Goal: Information Seeking & Learning: Learn about a topic

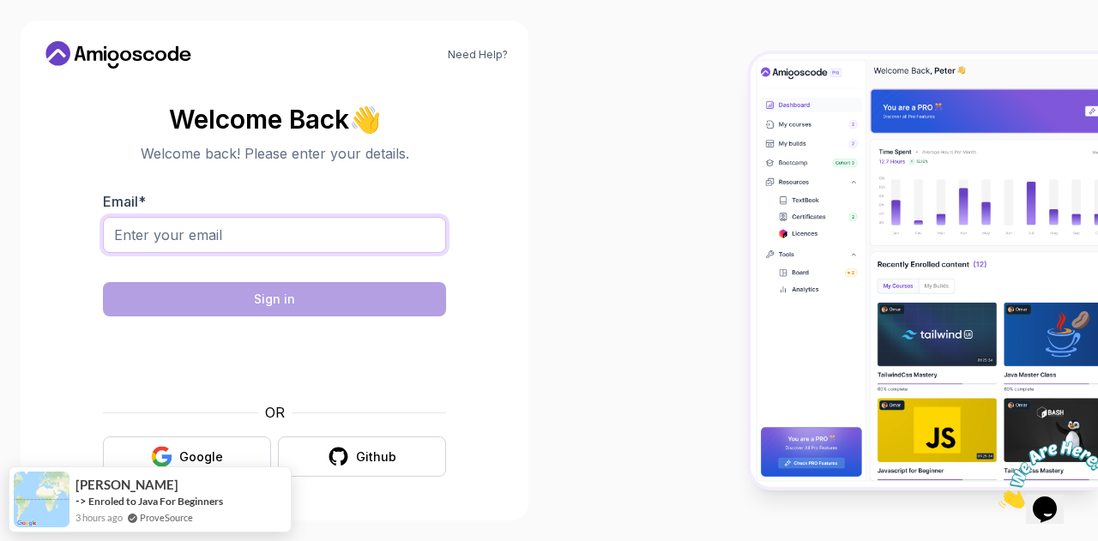
click at [356, 234] on input "Email *" at bounding box center [274, 235] width 343 height 36
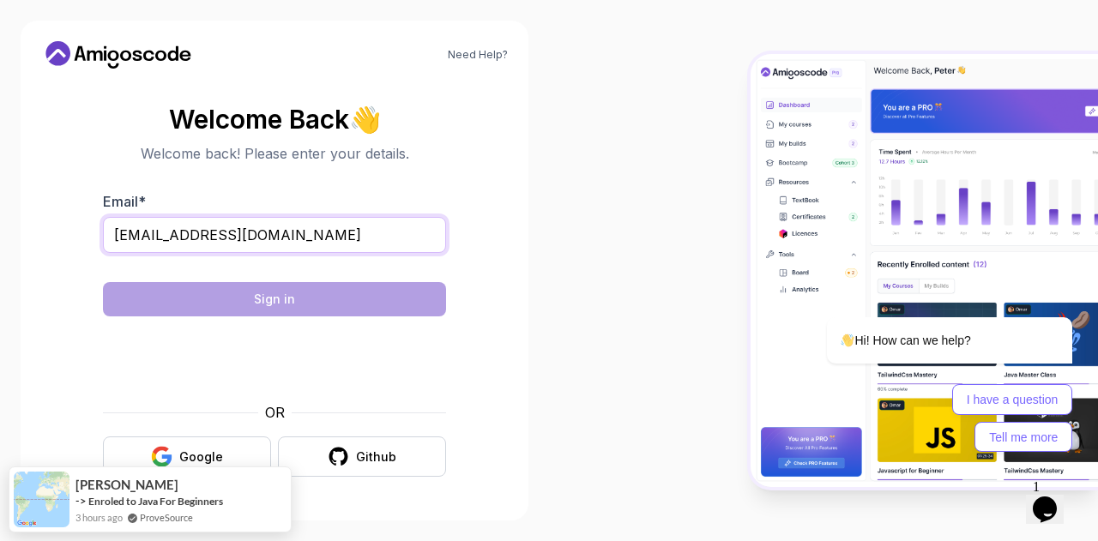
type input "[EMAIL_ADDRESS][DOMAIN_NAME]"
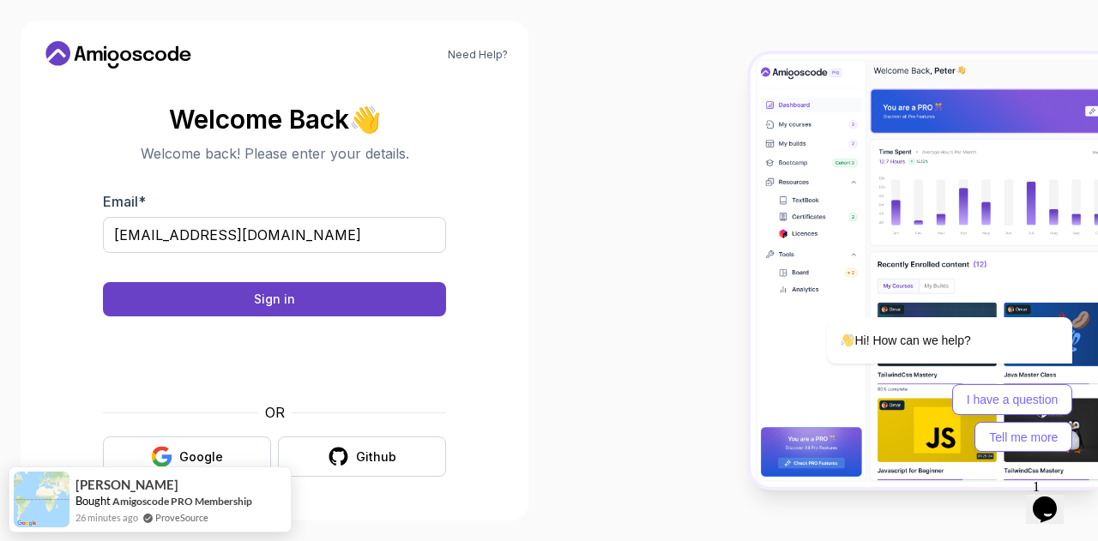
click at [201, 306] on button "Sign in" at bounding box center [274, 299] width 343 height 34
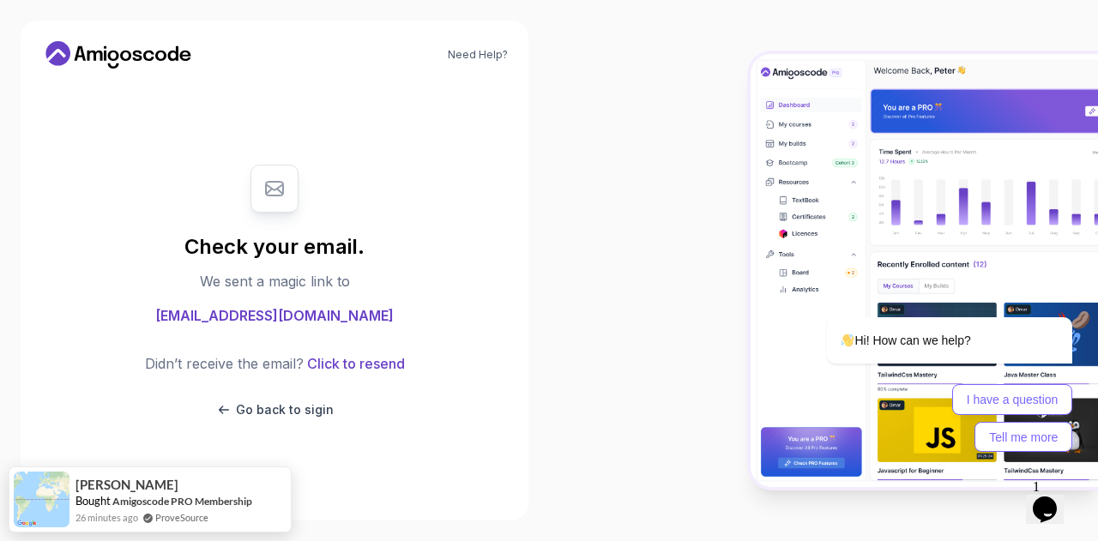
click at [763, 148] on body "Need Help? Check your email. We sent a magic link to [EMAIL_ADDRESS][DOMAIN_NAM…" at bounding box center [549, 270] width 1098 height 541
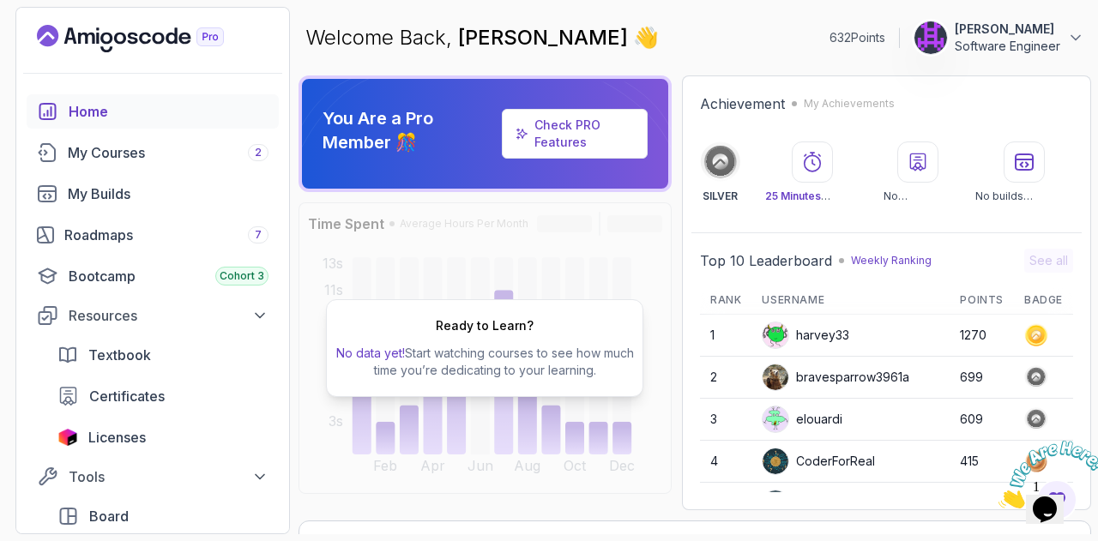
click at [149, 161] on div "My Courses 2" at bounding box center [168, 152] width 201 height 21
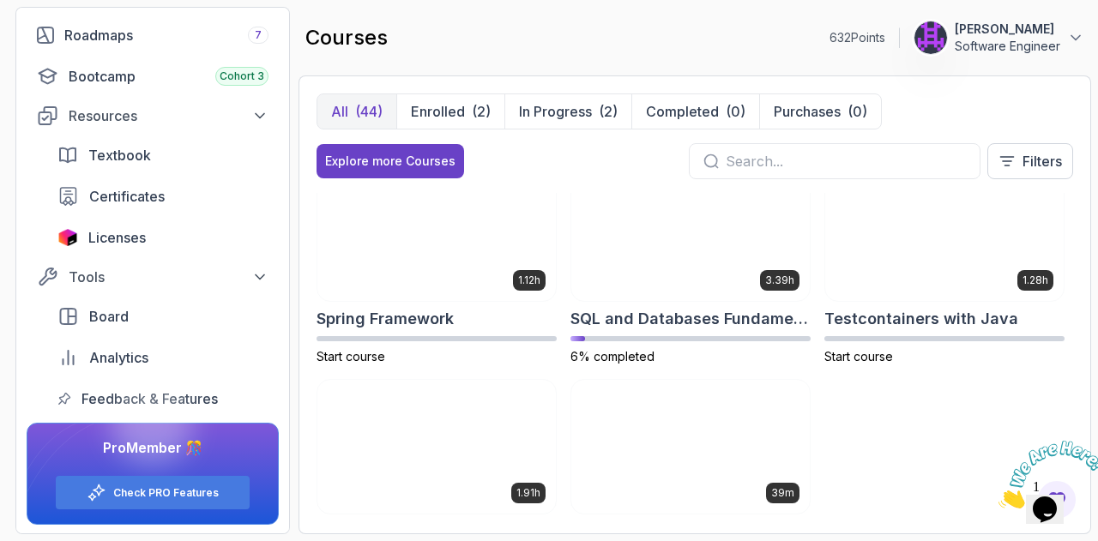
scroll to position [2783, 0]
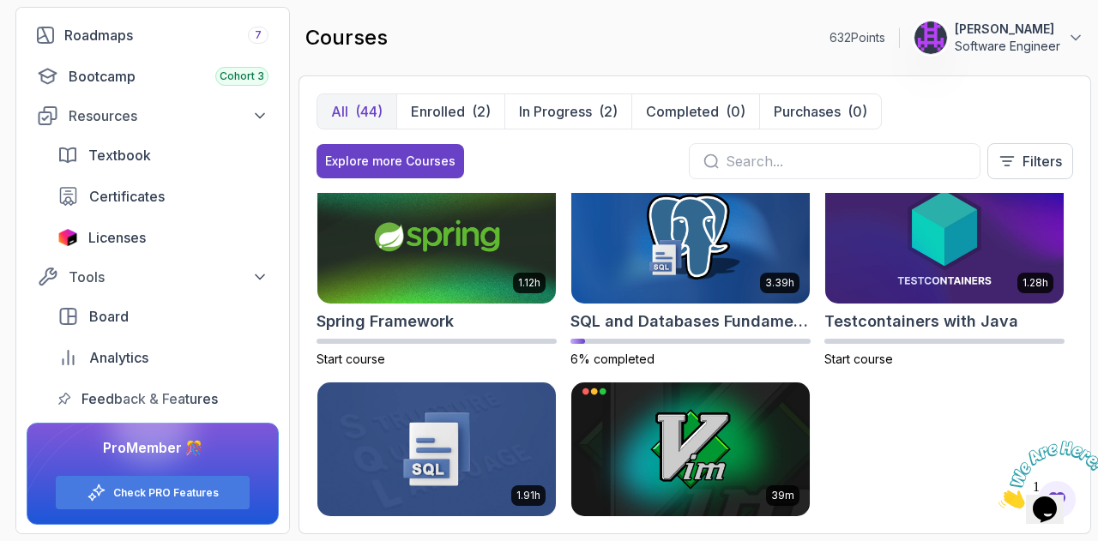
click at [335, 436] on img at bounding box center [436, 450] width 238 height 134
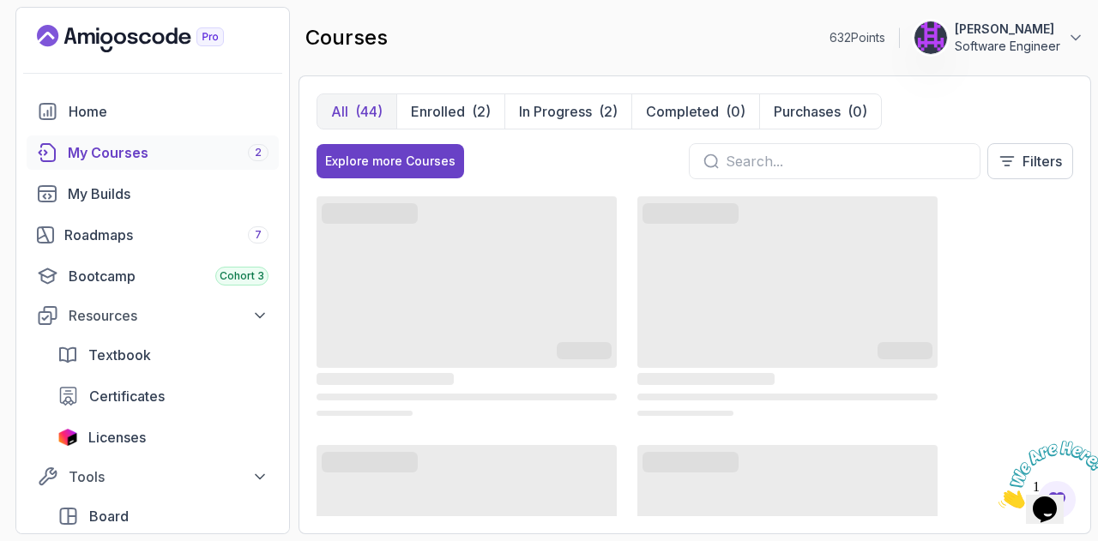
click at [767, 154] on input "text" at bounding box center [846, 161] width 240 height 21
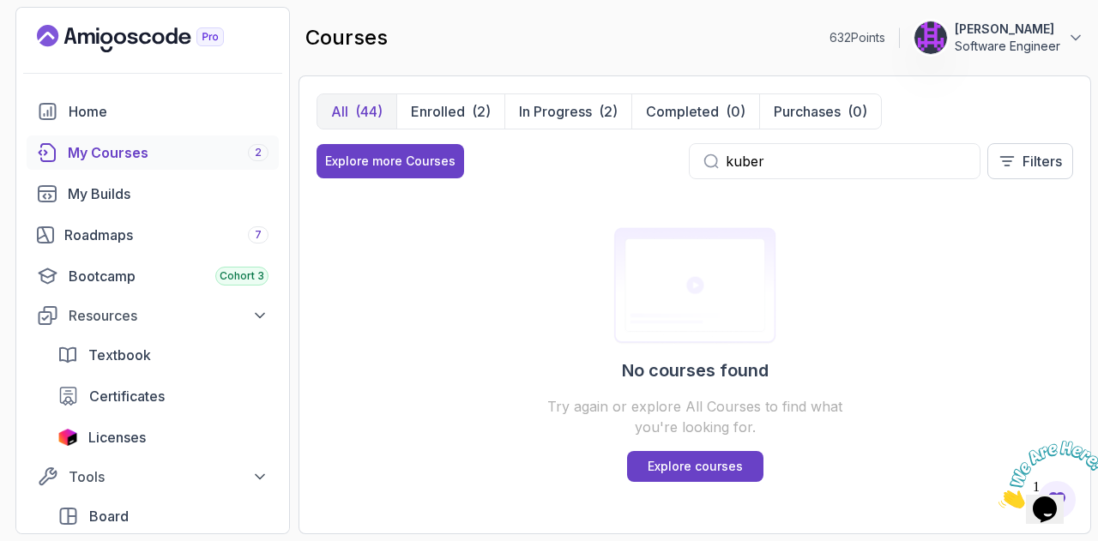
type input "kuber"
click at [341, 117] on p "All" at bounding box center [339, 111] width 17 height 21
click at [1009, 164] on icon at bounding box center [1007, 161] width 13 height 9
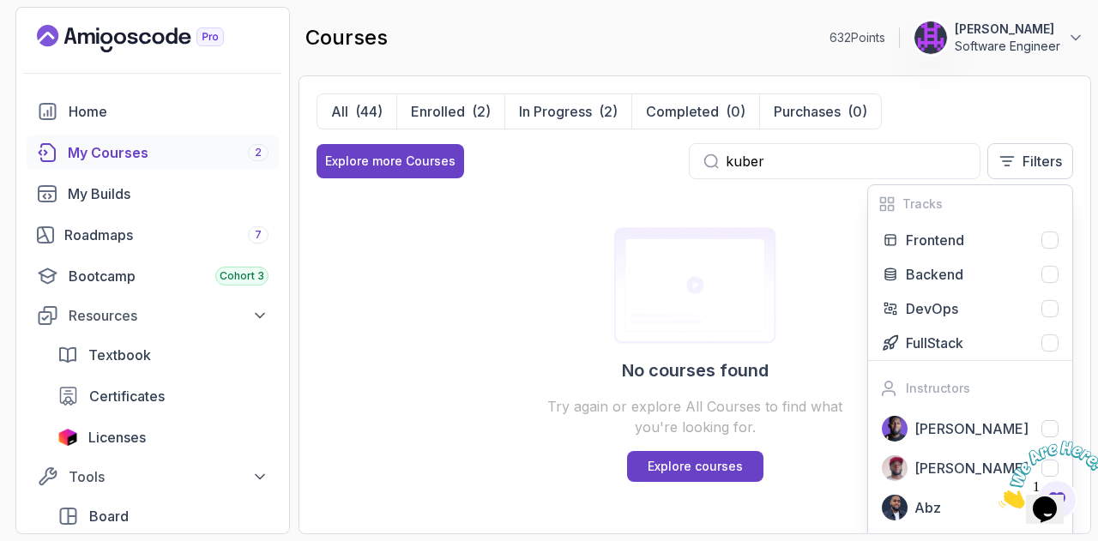
click at [965, 303] on div "DevOps" at bounding box center [982, 308] width 153 height 21
click at [813, 152] on input "kuber" at bounding box center [846, 161] width 240 height 21
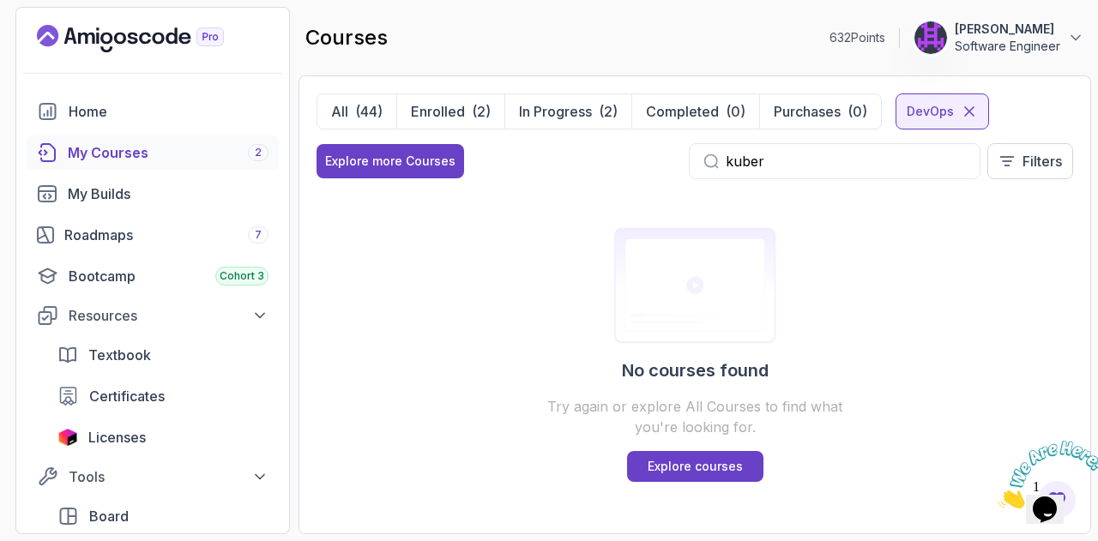
click at [813, 152] on input "kuber" at bounding box center [846, 161] width 240 height 21
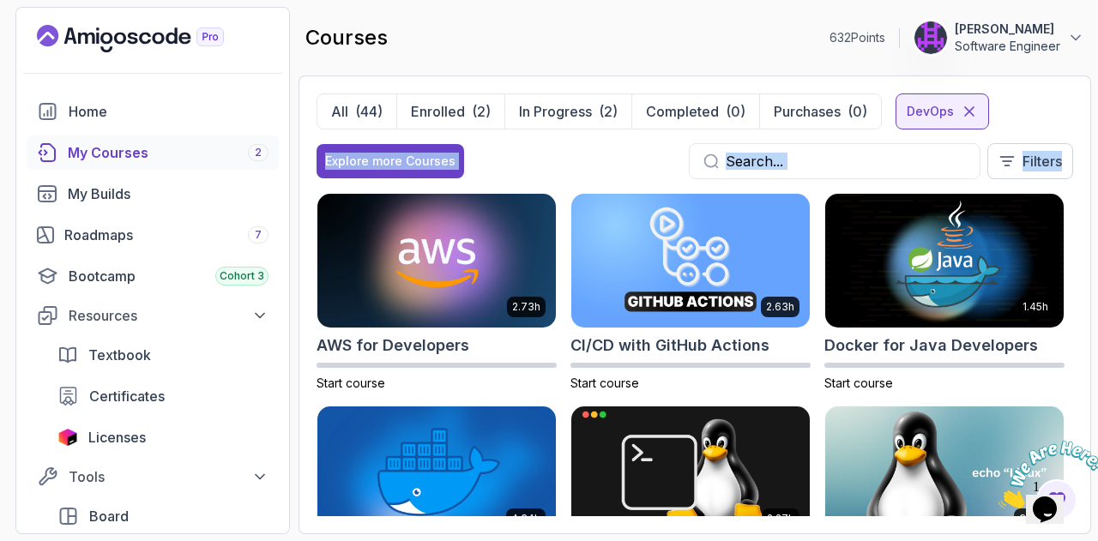
drag, startPoint x: 455, startPoint y: 340, endPoint x: 1076, endPoint y: 113, distance: 661.0
click at [1076, 113] on section "632 Points Raj Software Engineer Home My Courses 2 My Builds Roadmaps 7 Bootcam…" at bounding box center [549, 270] width 1098 height 541
click at [1076, 113] on div "All (44) Enrolled (2) In Progress (2) Completed (0) Purchases (0) DevOps Explor…" at bounding box center [694, 304] width 793 height 459
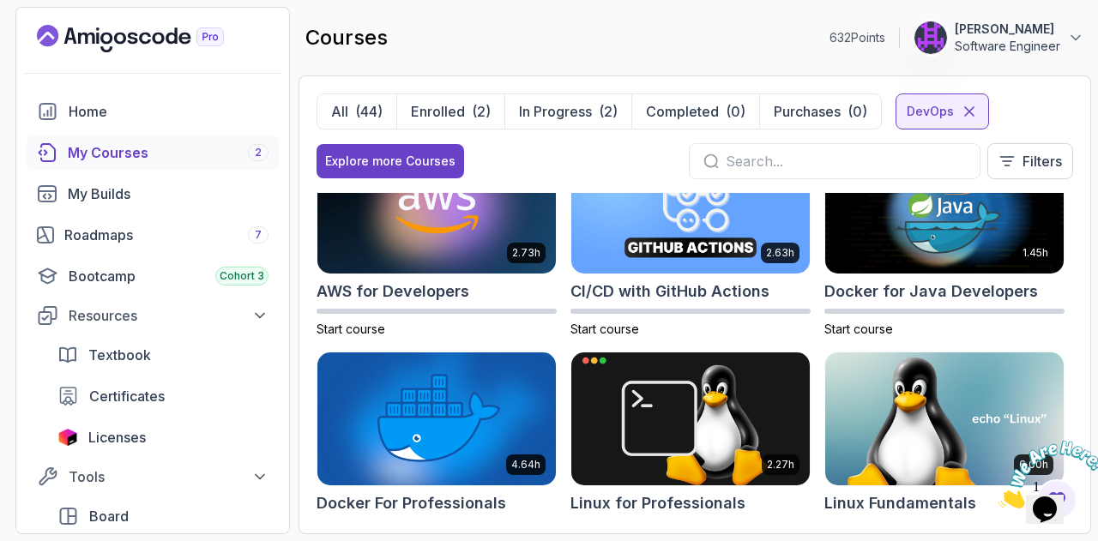
scroll to position [44, 0]
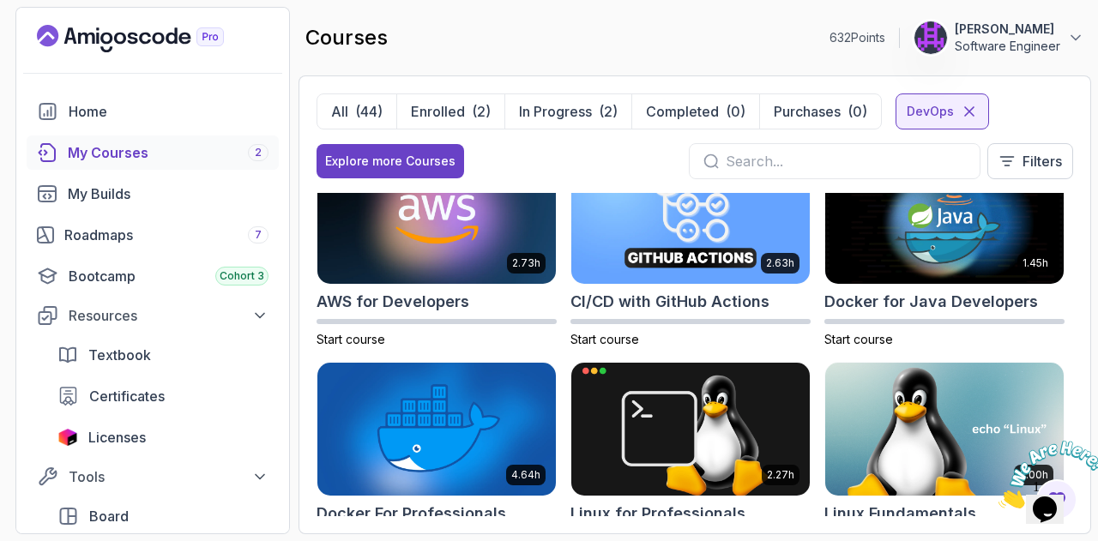
click at [432, 310] on h2 "AWS for Developers" at bounding box center [392, 302] width 153 height 24
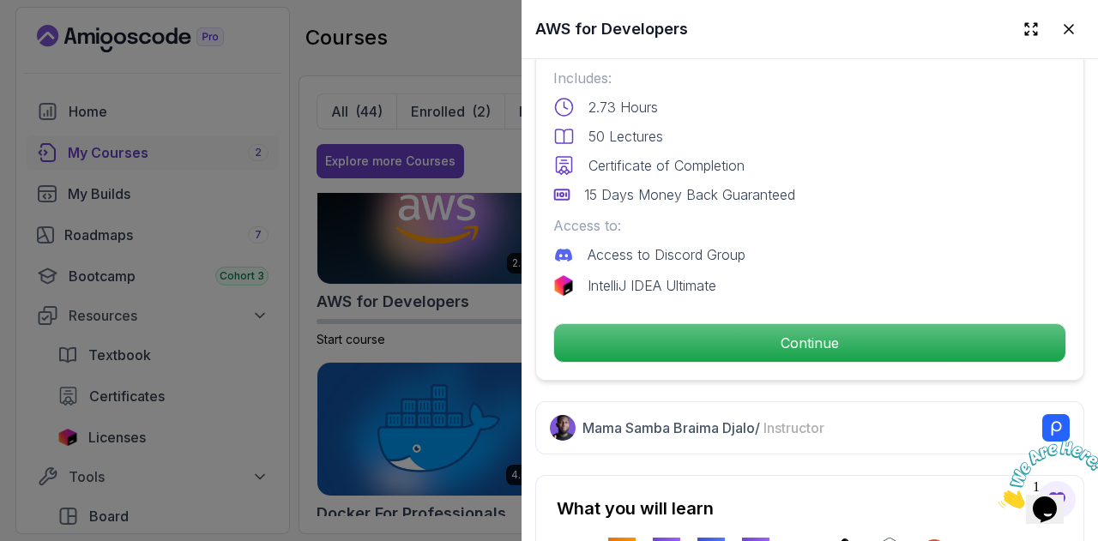
scroll to position [434, 0]
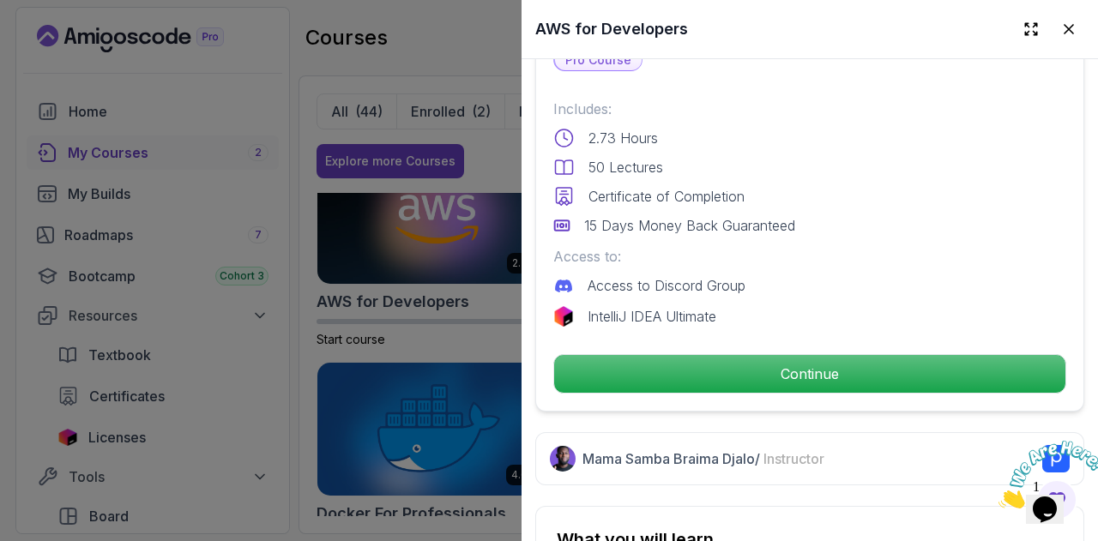
click at [749, 381] on p "Continue" at bounding box center [809, 374] width 511 height 38
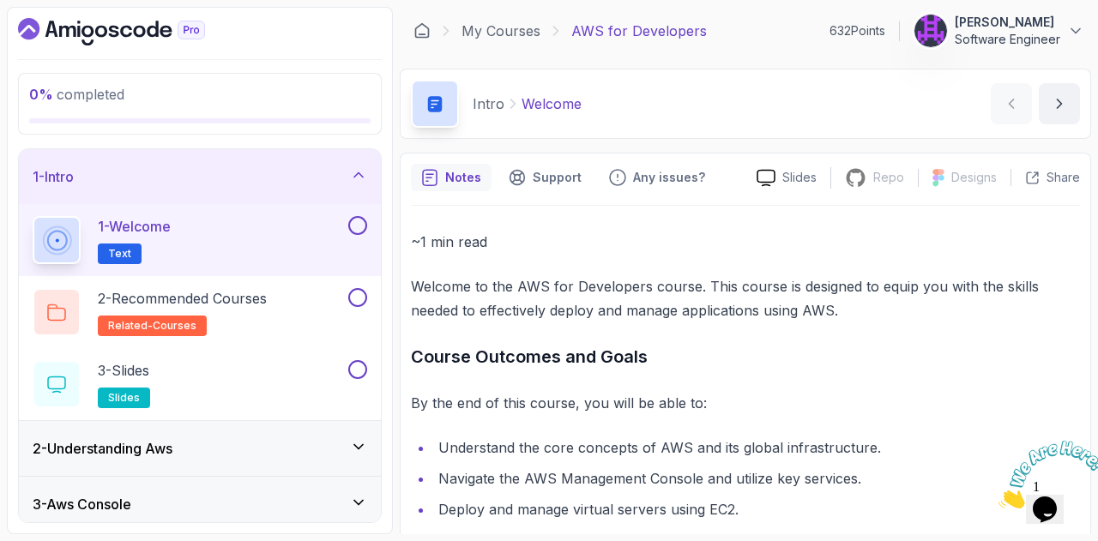
click at [776, 344] on h3 "Course Outcomes and Goals" at bounding box center [745, 356] width 669 height 27
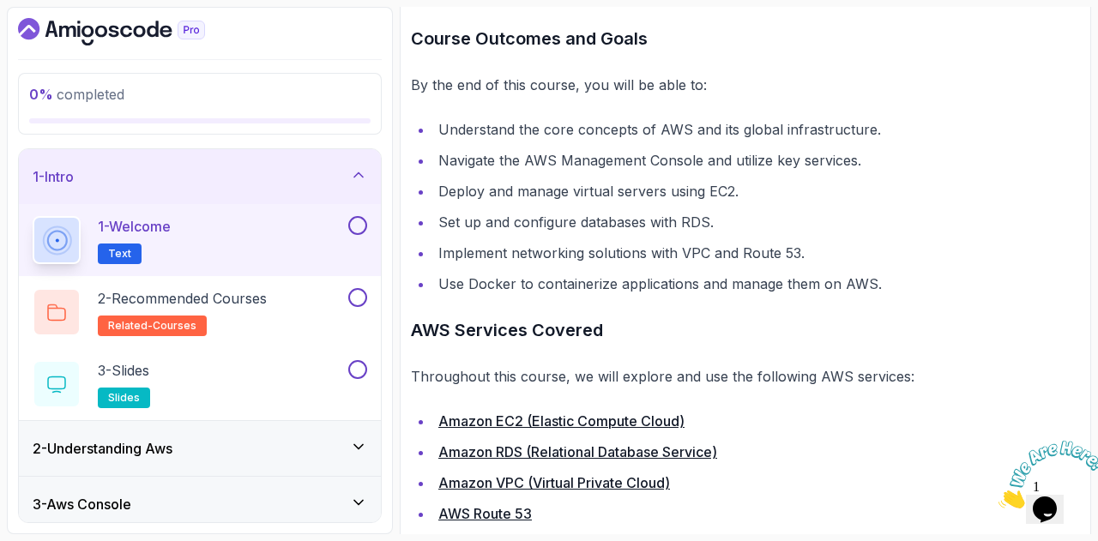
scroll to position [412, 0]
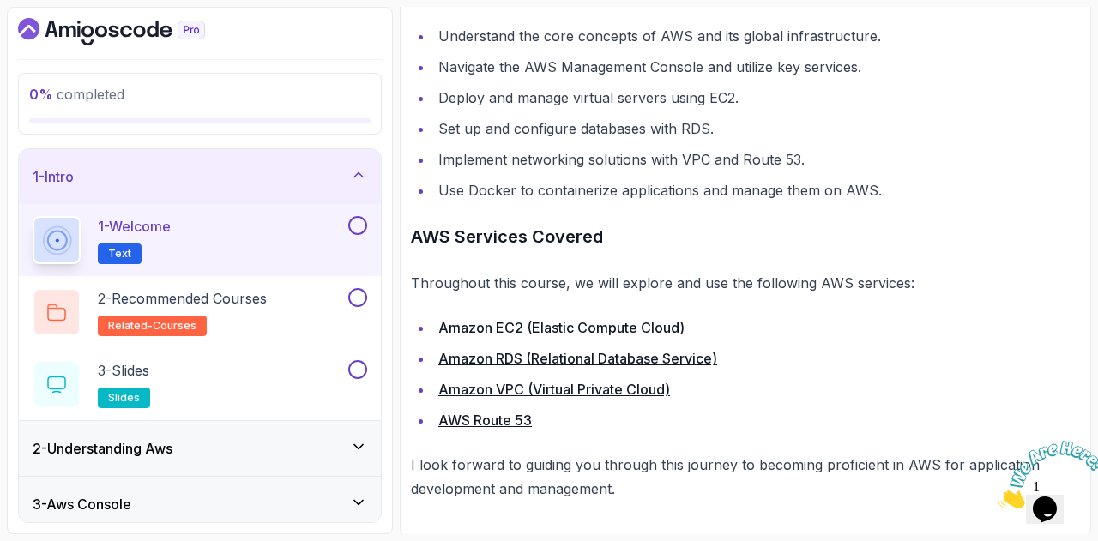
click at [55, 320] on icon at bounding box center [56, 313] width 19 height 18
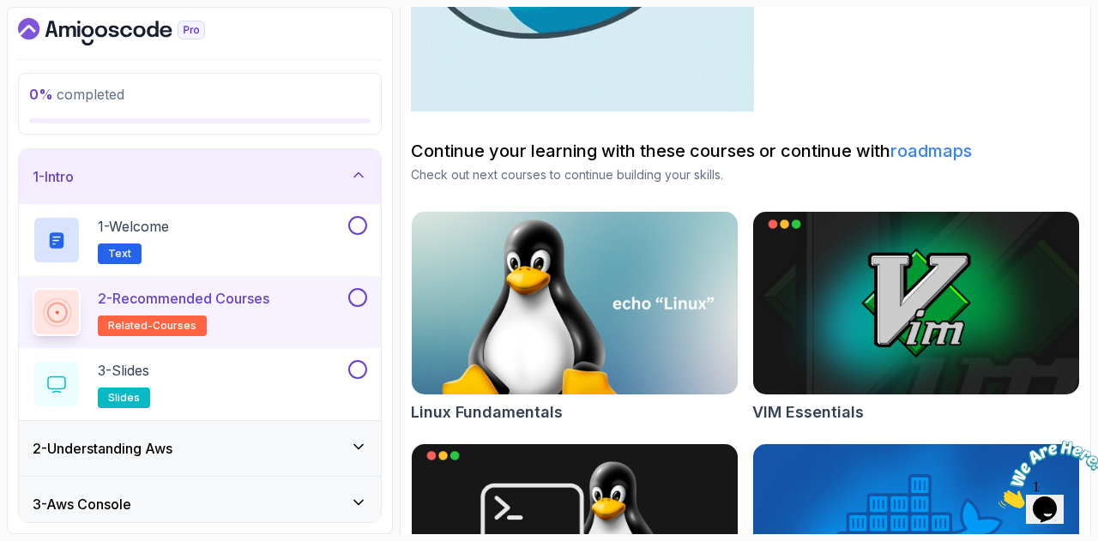
click at [60, 372] on div at bounding box center [57, 384] width 48 height 48
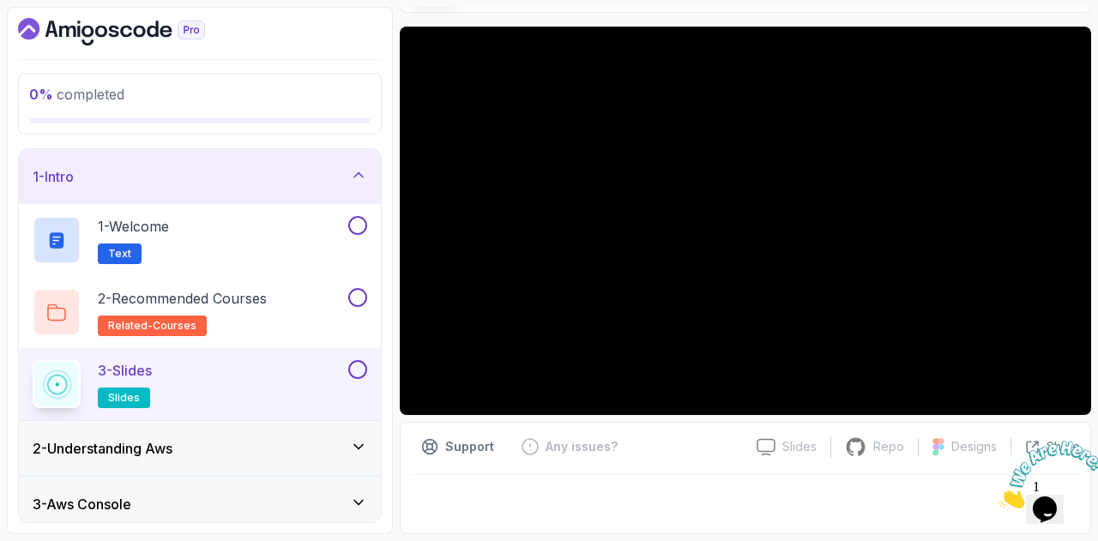
scroll to position [125, 0]
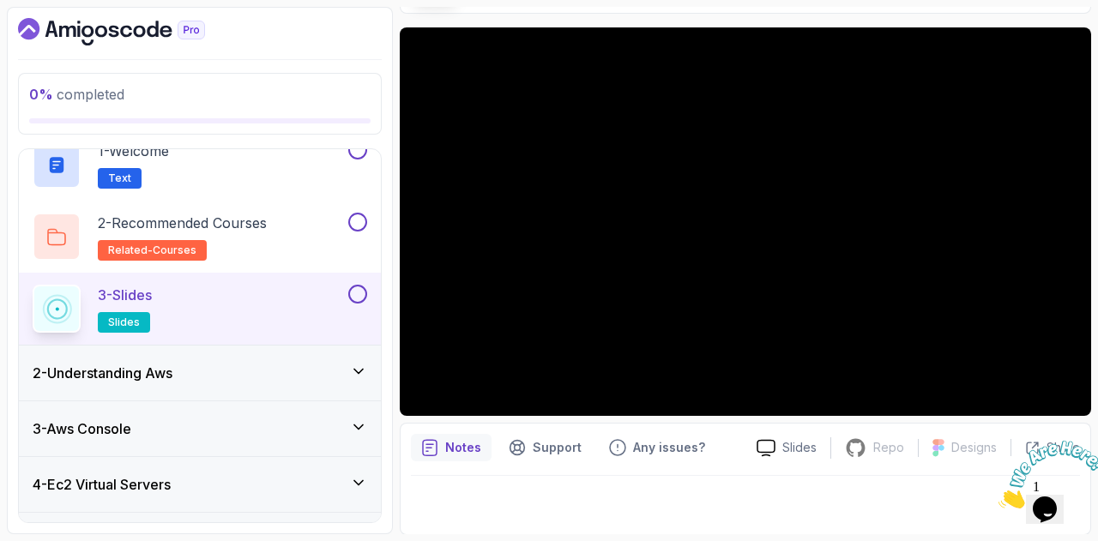
click at [67, 384] on div "2 - Understanding Aws" at bounding box center [200, 373] width 362 height 55
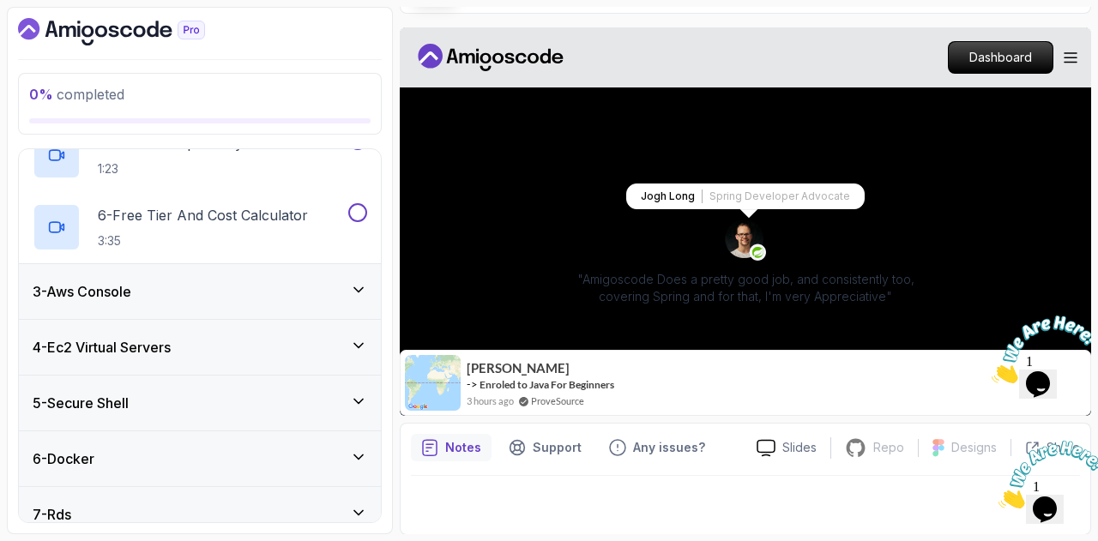
scroll to position [0, 0]
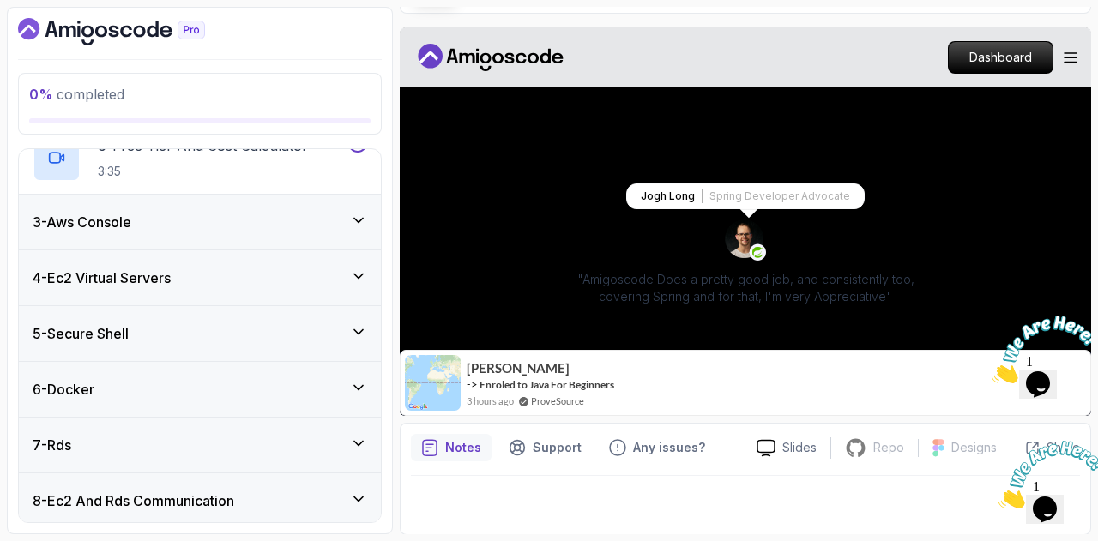
click at [39, 226] on h3 "3 - Aws Console" at bounding box center [82, 222] width 99 height 21
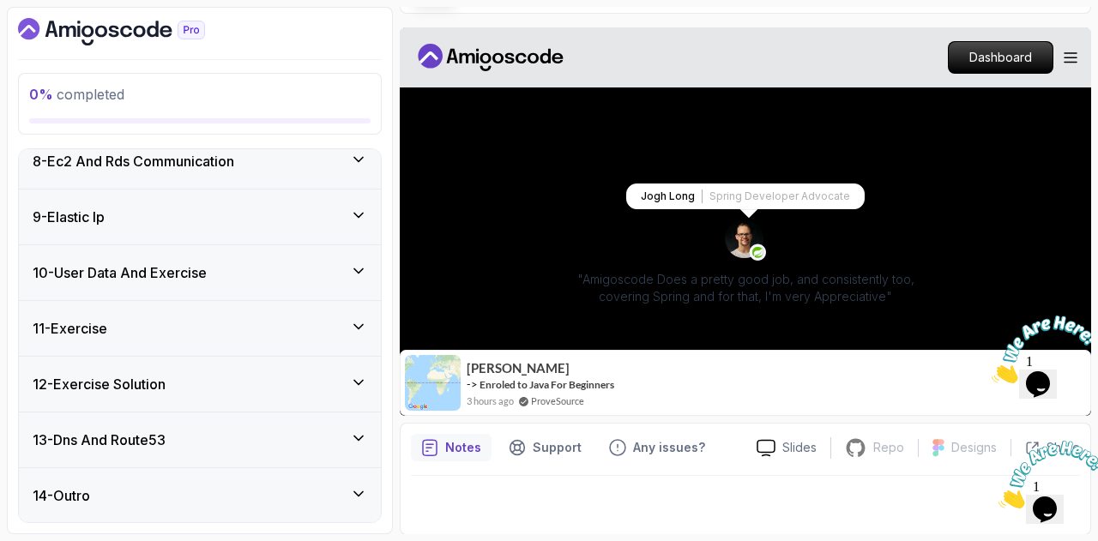
scroll to position [618, 0]
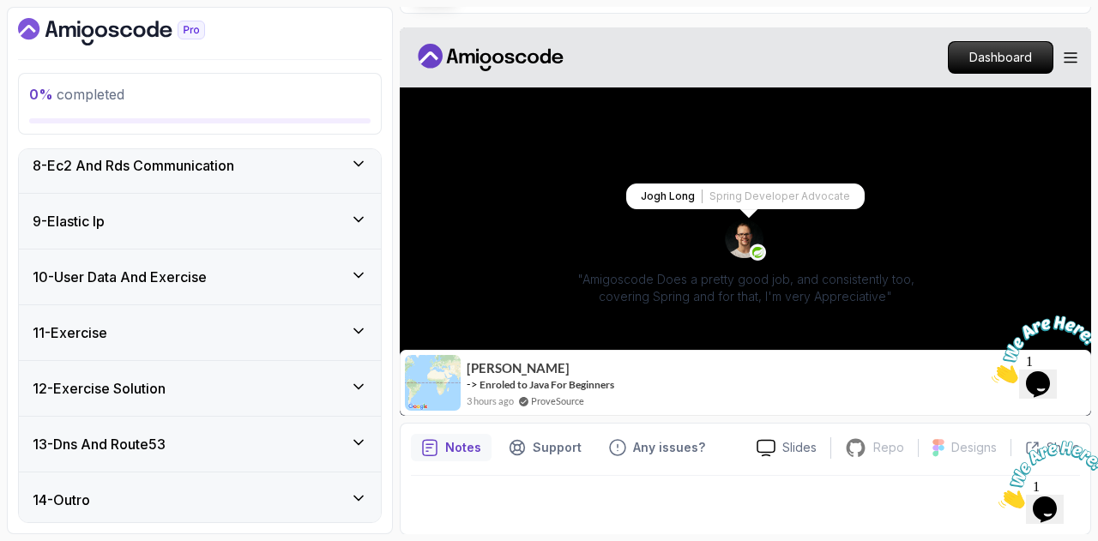
click at [75, 445] on h3 "13 - Dns And Route53" at bounding box center [99, 444] width 133 height 21
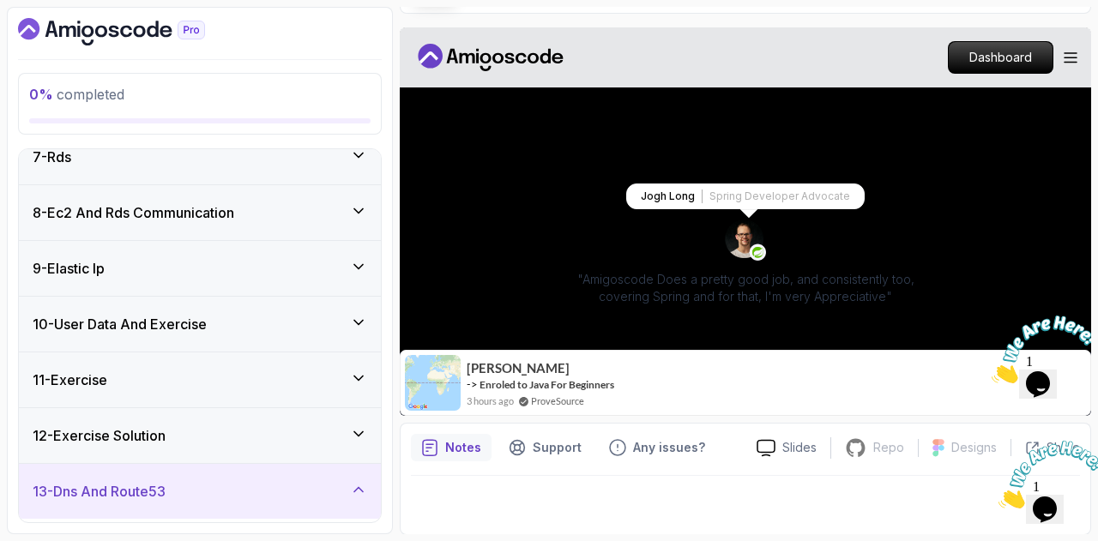
scroll to position [318, 0]
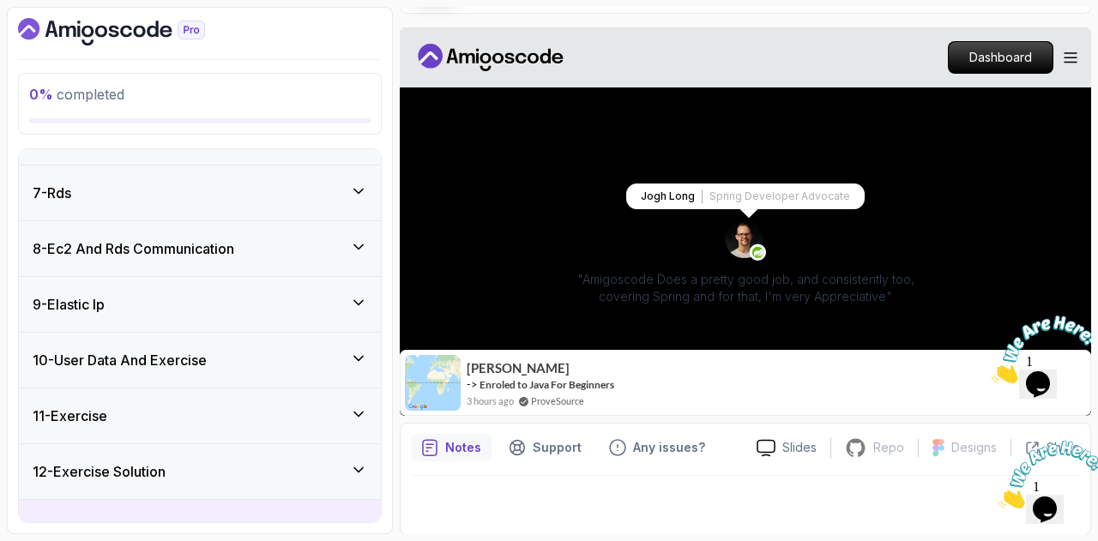
click at [70, 361] on h3 "10 - User Data And Exercise" at bounding box center [120, 360] width 174 height 21
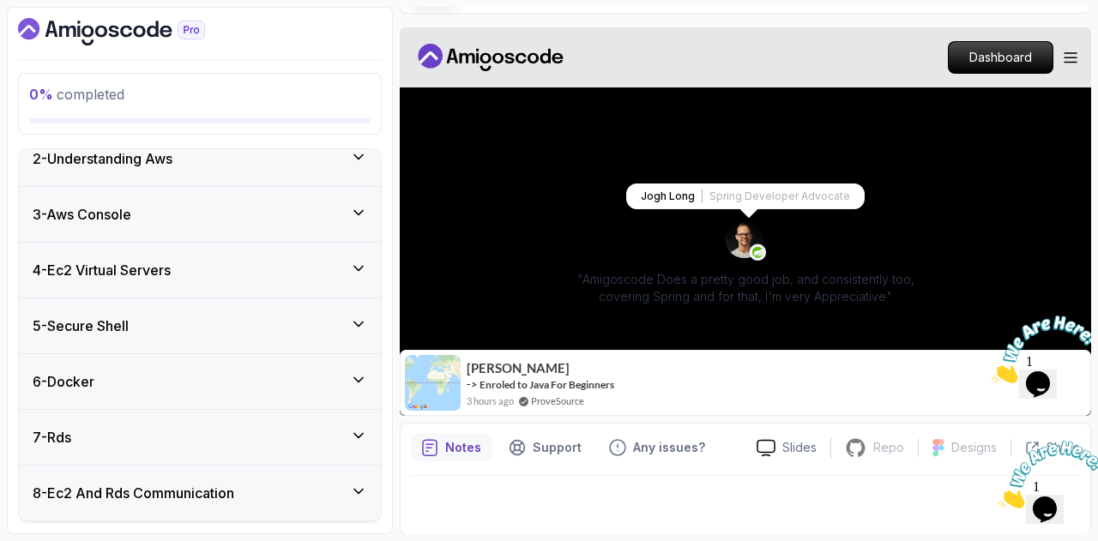
scroll to position [73, 0]
click at [43, 31] on icon "Dashboard" at bounding box center [111, 31] width 187 height 27
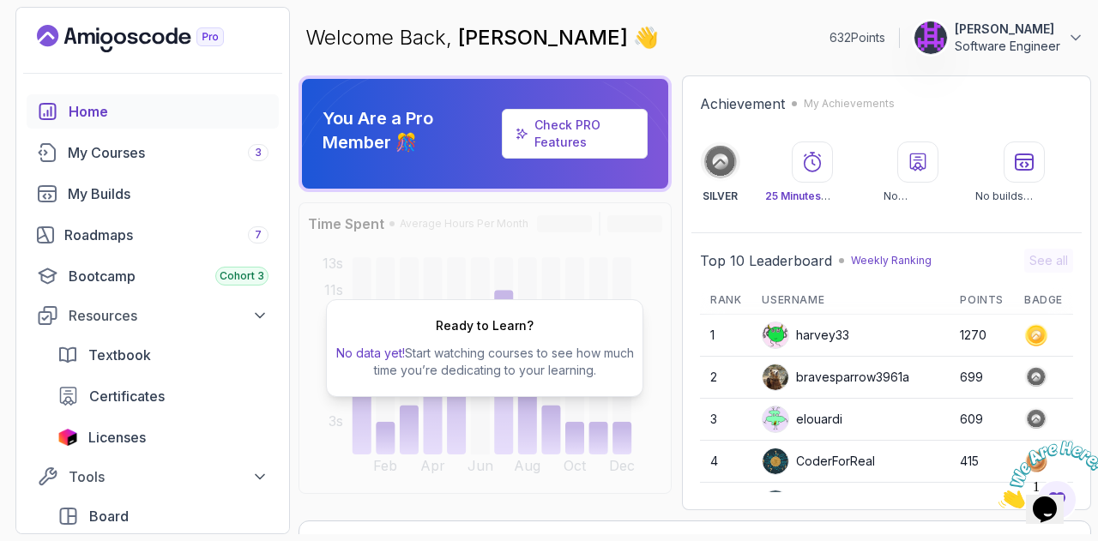
click at [177, 148] on div "My Courses 3" at bounding box center [168, 152] width 201 height 21
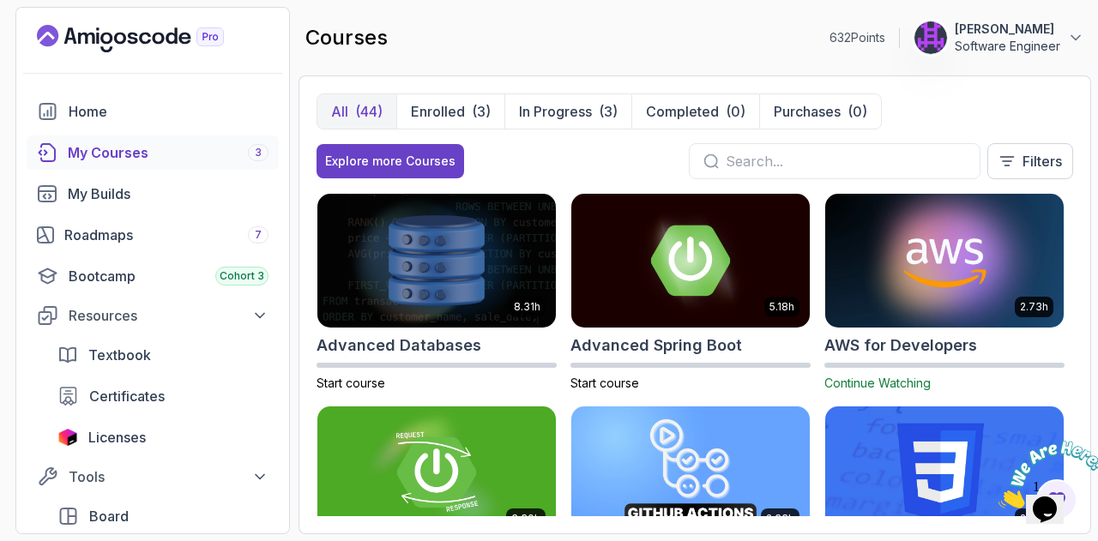
click at [1031, 137] on div "All (44) Enrolled (3) In Progress (3) Completed (0) Purchases (0) Explore more …" at bounding box center [694, 142] width 757 height 99
click at [1006, 169] on button "Filters" at bounding box center [1030, 161] width 86 height 36
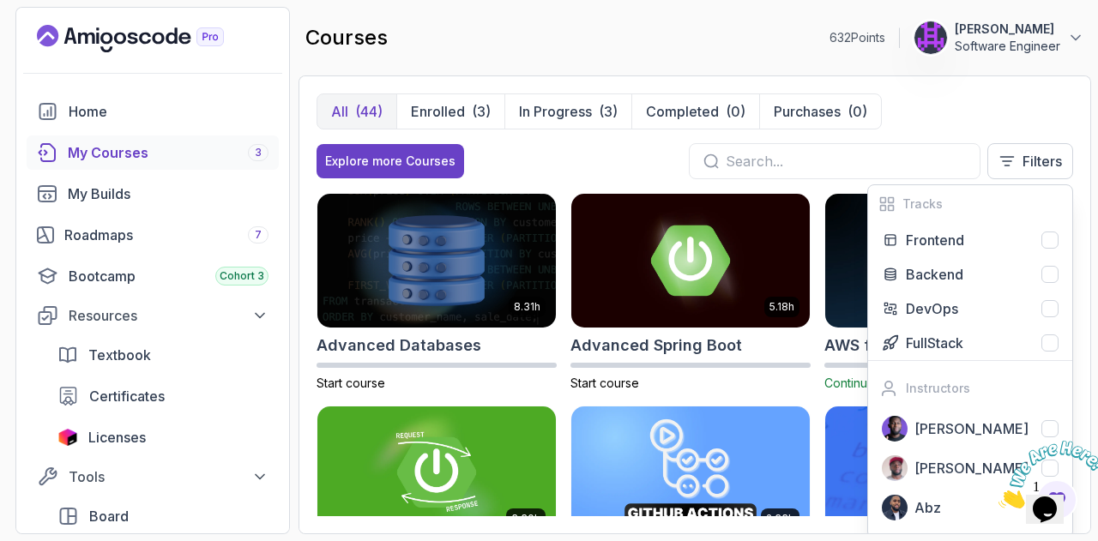
click at [1048, 315] on div at bounding box center [1049, 308] width 17 height 17
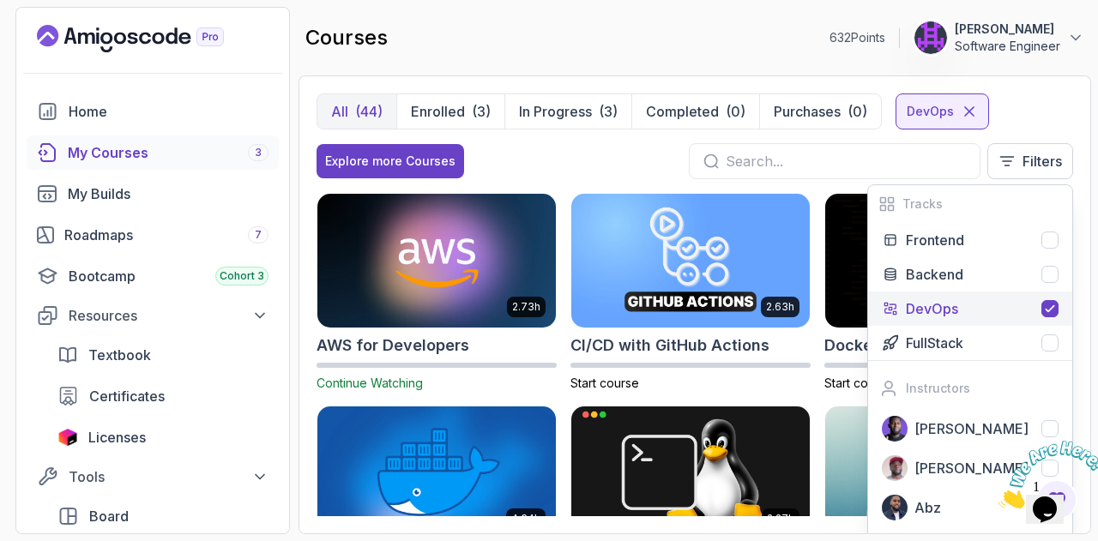
click at [1058, 116] on div "All (44) Enrolled (3) In Progress (3) Completed (0) Purchases (0) DevOps" at bounding box center [694, 111] width 757 height 36
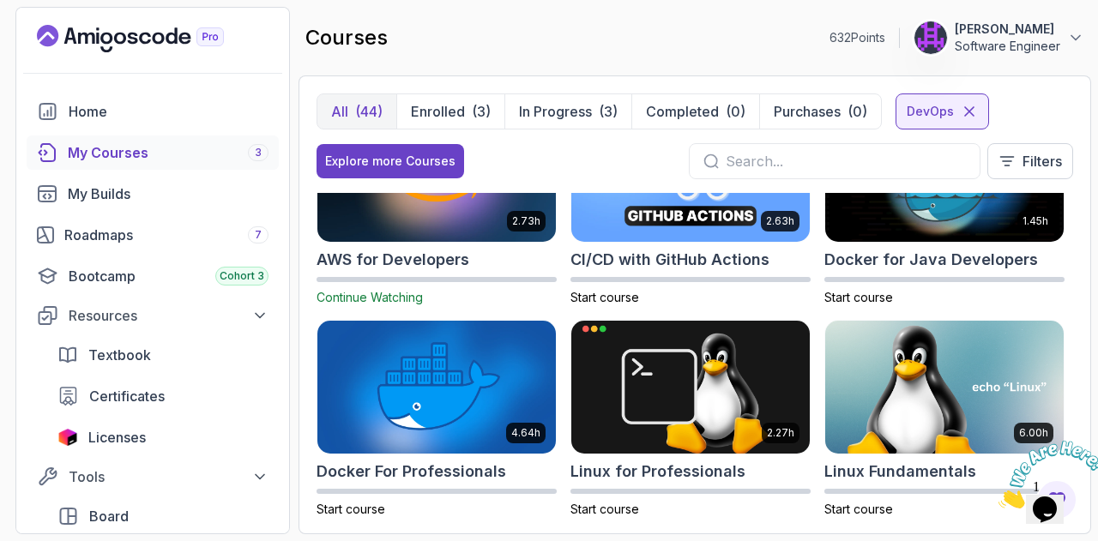
scroll to position [53, 0]
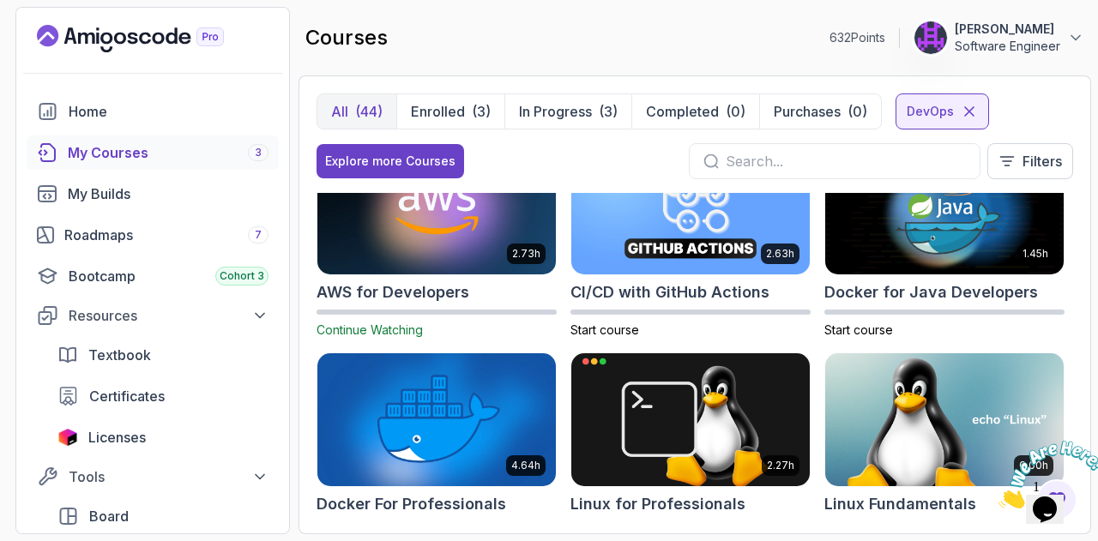
click at [977, 292] on h2 "Docker for Java Developers" at bounding box center [931, 292] width 214 height 24
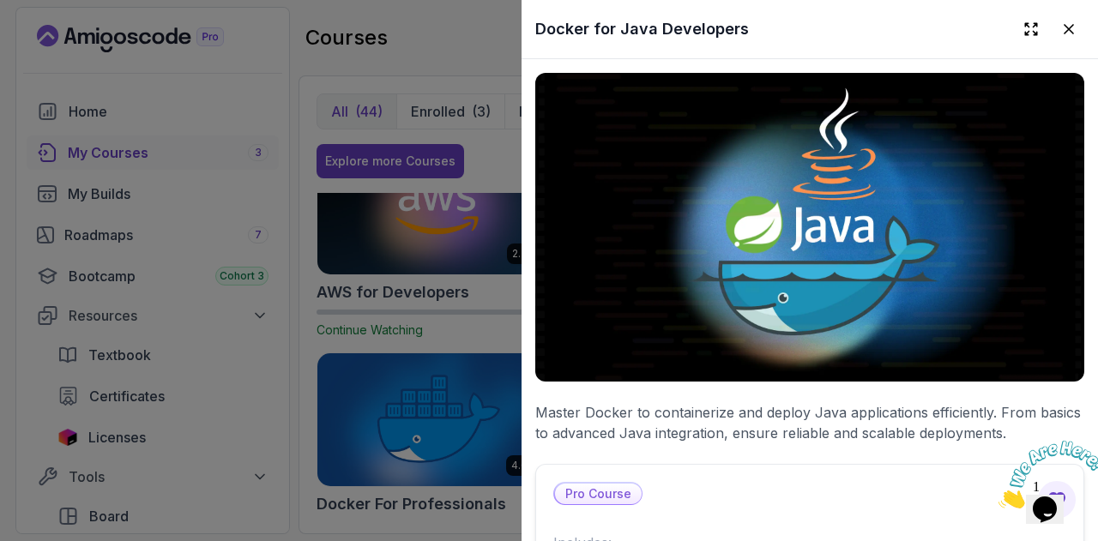
click at [616, 496] on div "Pro Course" at bounding box center [597, 493] width 89 height 23
click at [612, 488] on p "Pro Course" at bounding box center [598, 494] width 87 height 21
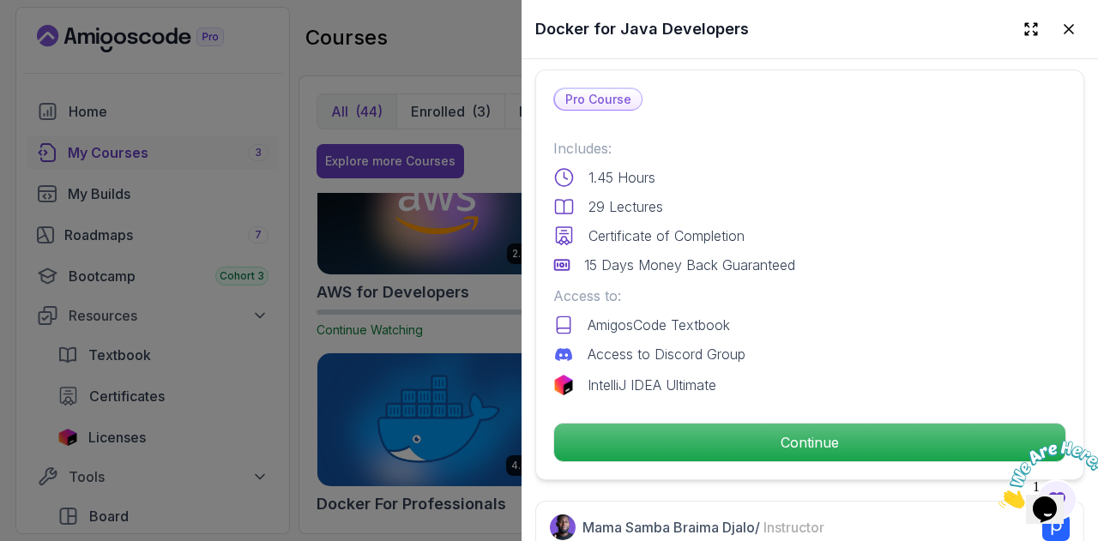
scroll to position [399, 0]
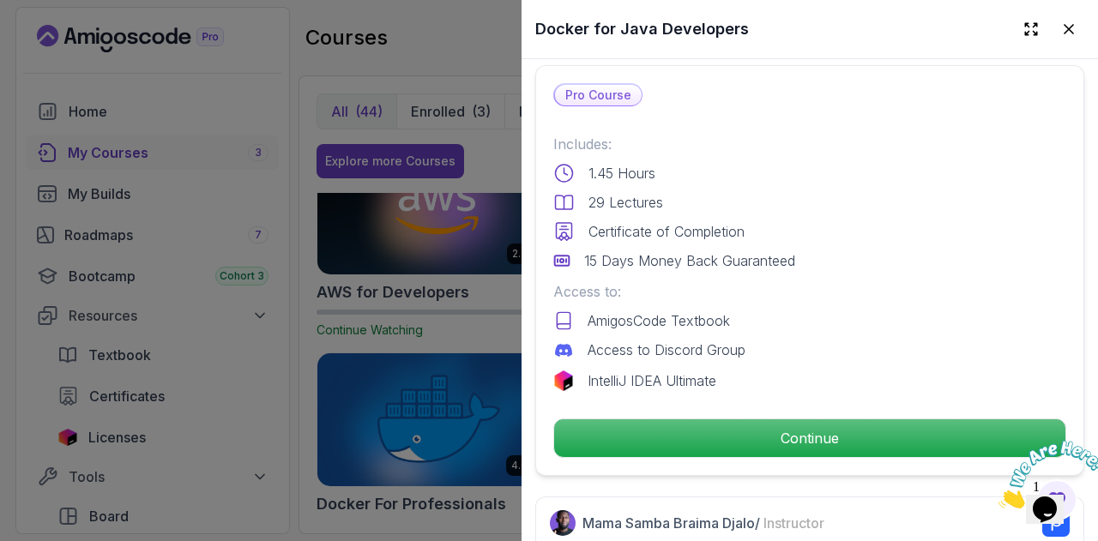
click at [759, 436] on p "Continue" at bounding box center [809, 438] width 511 height 38
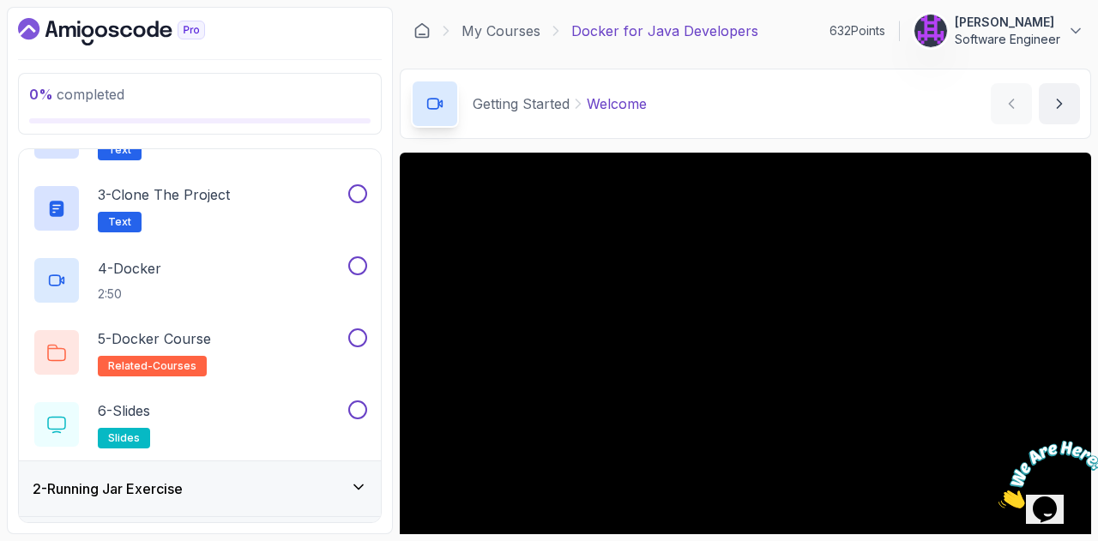
scroll to position [184, 0]
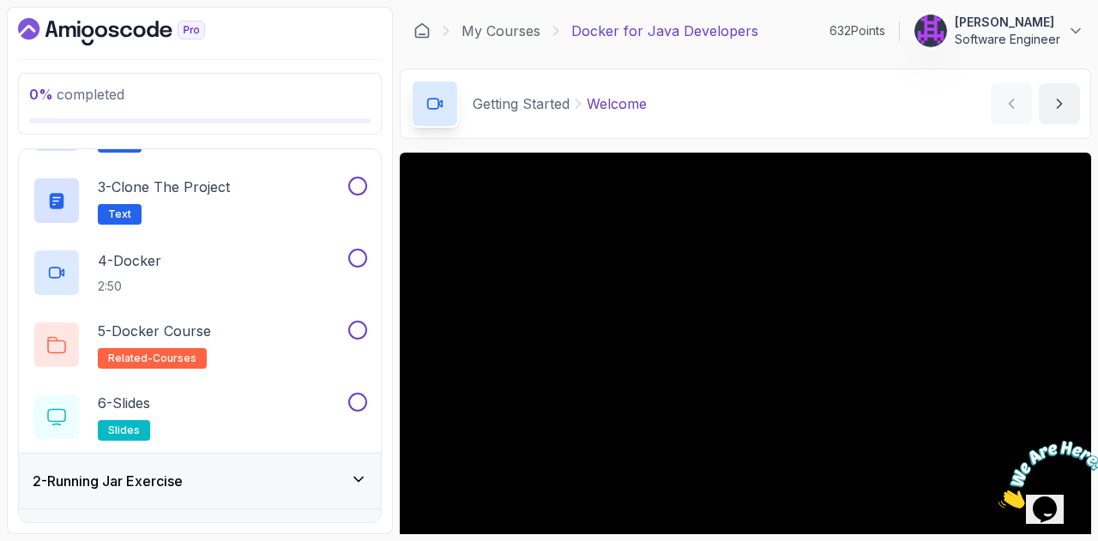
click at [136, 360] on span "related-courses" at bounding box center [152, 359] width 88 height 14
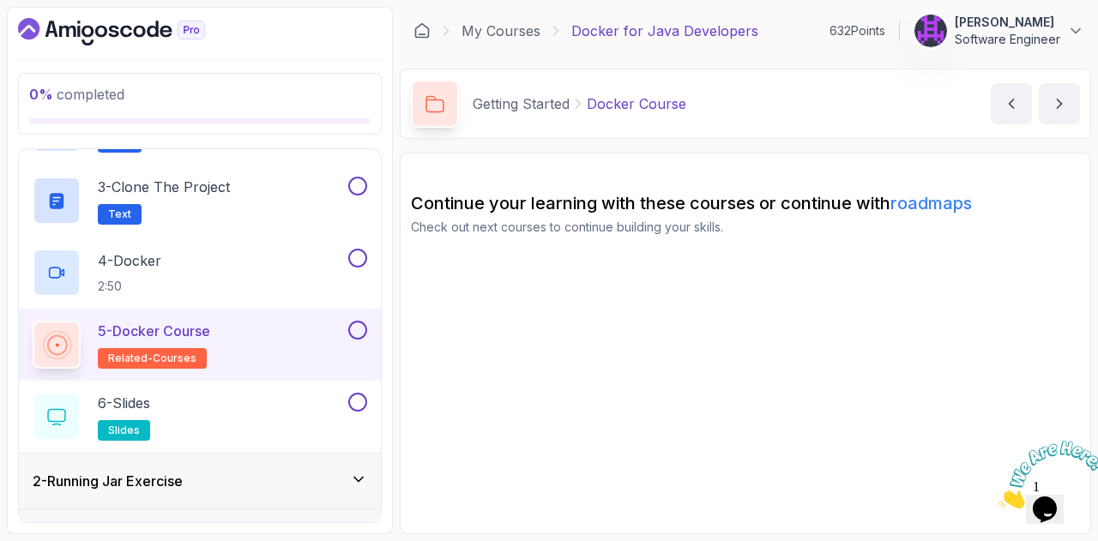
click at [955, 204] on link "roadmaps" at bounding box center [930, 203] width 81 height 21
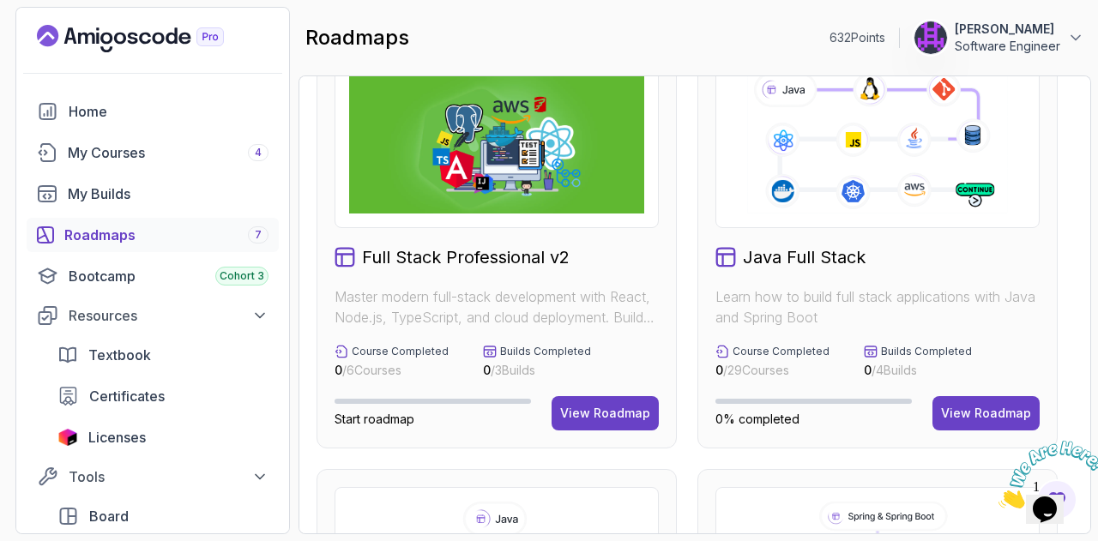
scroll to position [54, 0]
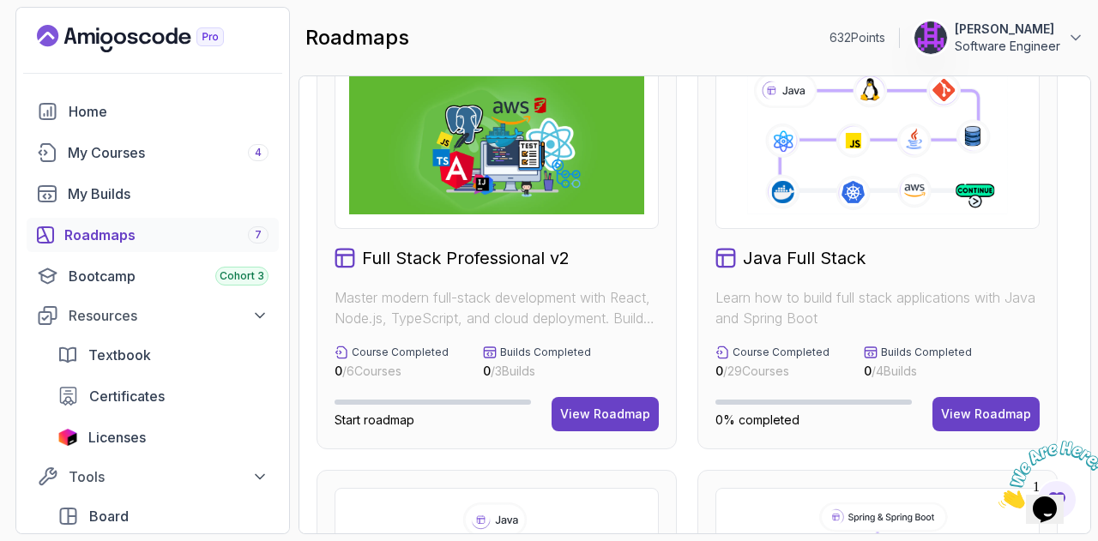
click at [954, 423] on button "View Roadmap" at bounding box center [985, 414] width 107 height 34
